Goal: Task Accomplishment & Management: Understand process/instructions

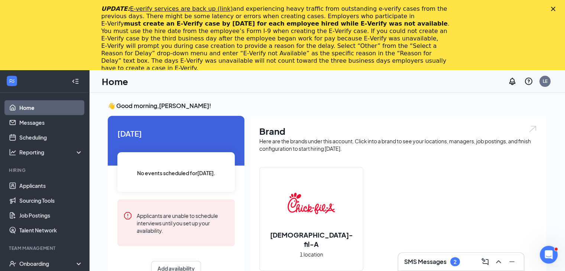
click at [555, 9] on polygon "Close" at bounding box center [553, 9] width 4 height 4
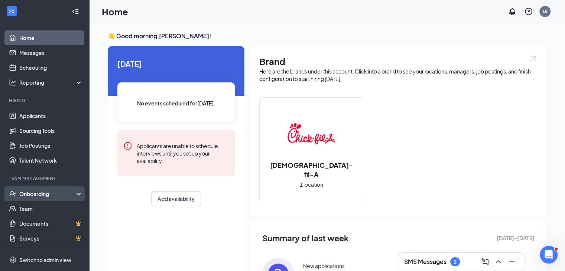
click at [47, 192] on div "Onboarding" at bounding box center [47, 193] width 57 height 7
click at [42, 209] on link "Overview" at bounding box center [50, 208] width 63 height 15
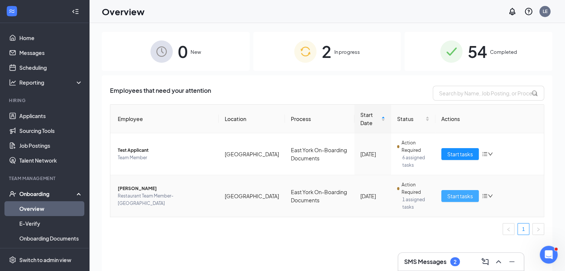
click at [457, 199] on span "Start tasks" at bounding box center [460, 196] width 26 height 8
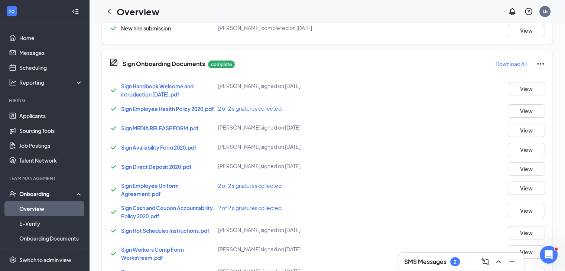
scroll to position [199, 0]
click at [159, 147] on span "Sign Availability Form 2020.pdf" at bounding box center [158, 147] width 75 height 7
click at [514, 148] on button "View" at bounding box center [526, 149] width 37 height 13
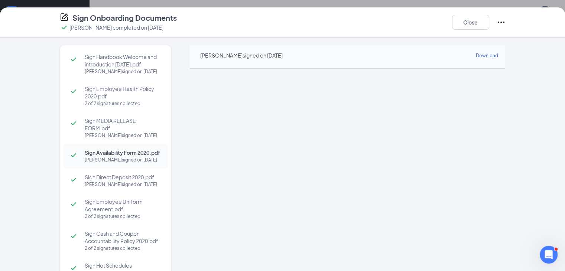
scroll to position [102, 0]
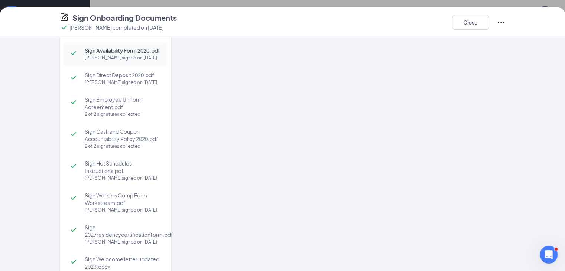
drag, startPoint x: 511, startPoint y: 148, endPoint x: 276, endPoint y: 214, distance: 244.7
click at [276, 214] on div "[PERSON_NAME] signed on [DATE] Download" at bounding box center [348, 118] width 316 height 351
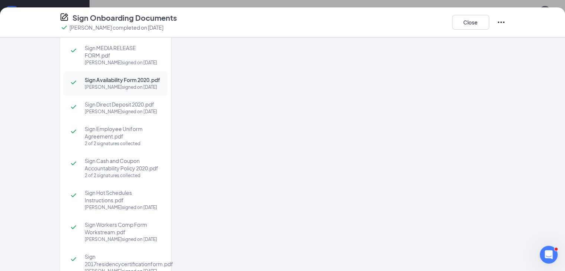
scroll to position [0, 0]
